Goal: Information Seeking & Learning: Find specific fact

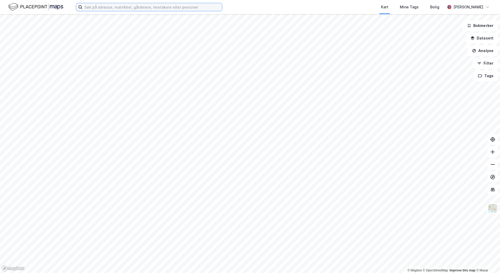
click at [115, 7] on input at bounding box center [152, 7] width 140 height 8
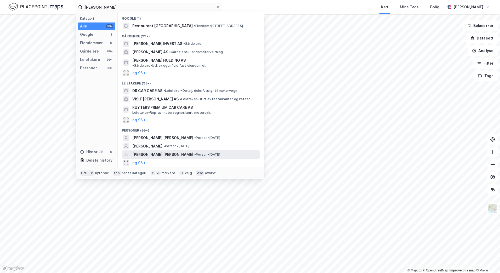
click at [213, 153] on span "• Person • [DATE]" at bounding box center [207, 155] width 26 height 4
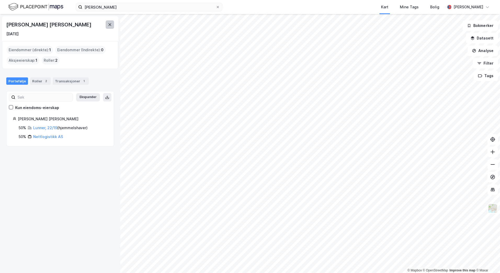
click at [109, 24] on icon at bounding box center [110, 25] width 4 height 4
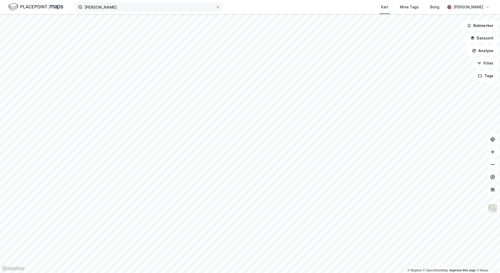
click at [100, 11] on label "[PERSON_NAME]" at bounding box center [149, 7] width 147 height 8
click at [100, 11] on input "[PERSON_NAME]" at bounding box center [148, 7] width 133 height 8
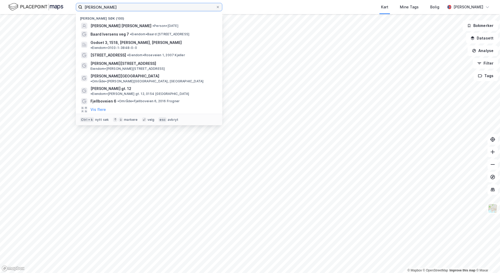
drag, startPoint x: 107, startPoint y: 7, endPoint x: 77, endPoint y: 8, distance: 29.8
click at [77, 8] on label "[PERSON_NAME]" at bounding box center [149, 7] width 147 height 8
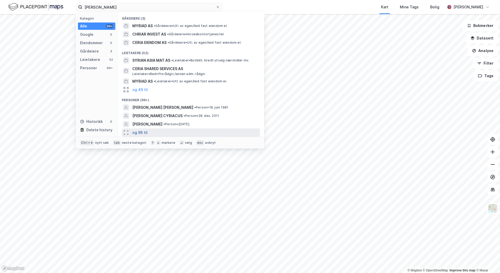
click at [137, 133] on button "og 96 til" at bounding box center [139, 133] width 15 height 6
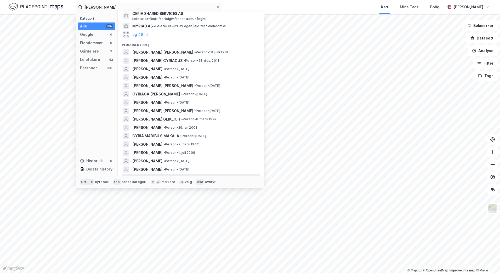
scroll to position [52, 0]
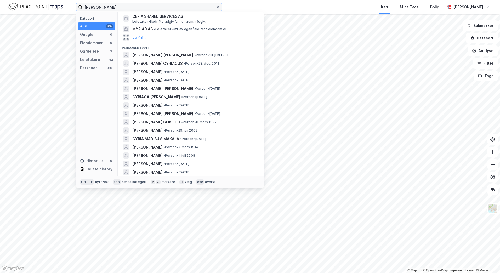
click at [99, 9] on input "[PERSON_NAME]" at bounding box center [148, 7] width 133 height 8
drag, startPoint x: 102, startPoint y: 7, endPoint x: 71, endPoint y: 4, distance: 31.2
click at [71, 4] on div "[PERSON_NAME] Kategori Alle 99+ Google 0 Eiendommer 0 Gårdeiere 3 Leietakere 52…" at bounding box center [250, 7] width 500 height 14
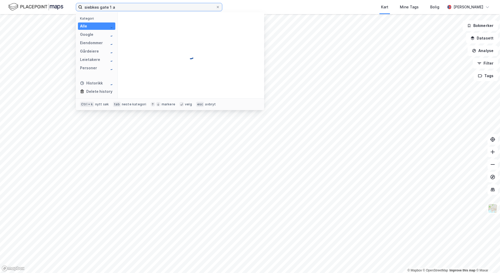
scroll to position [0, 0]
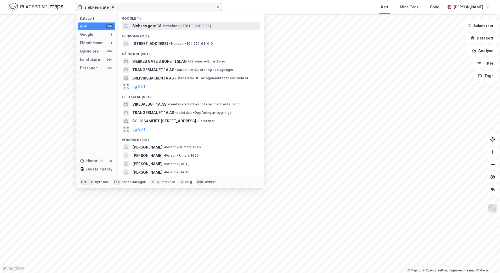
type input "siebkes gate 1A"
click at [173, 29] on div "Siebkes gate 1A • Område • [STREET_ADDRESS]" at bounding box center [195, 26] width 127 height 6
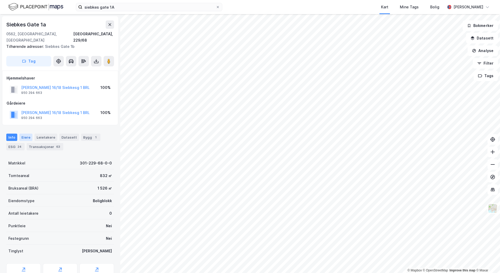
click at [25, 134] on div "Eiere" at bounding box center [25, 137] width 13 height 7
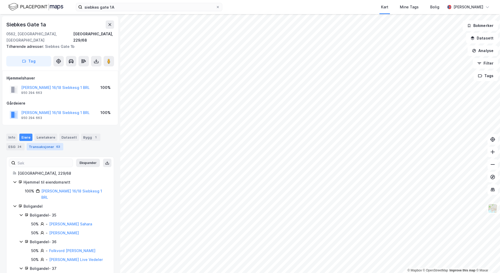
click at [40, 143] on div "Transaksjoner 63" at bounding box center [45, 146] width 37 height 7
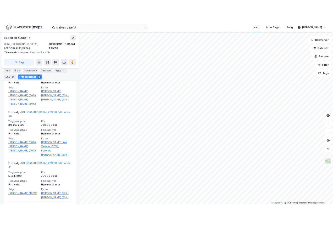
scroll to position [549, 0]
